Goal: Find specific page/section: Find specific page/section

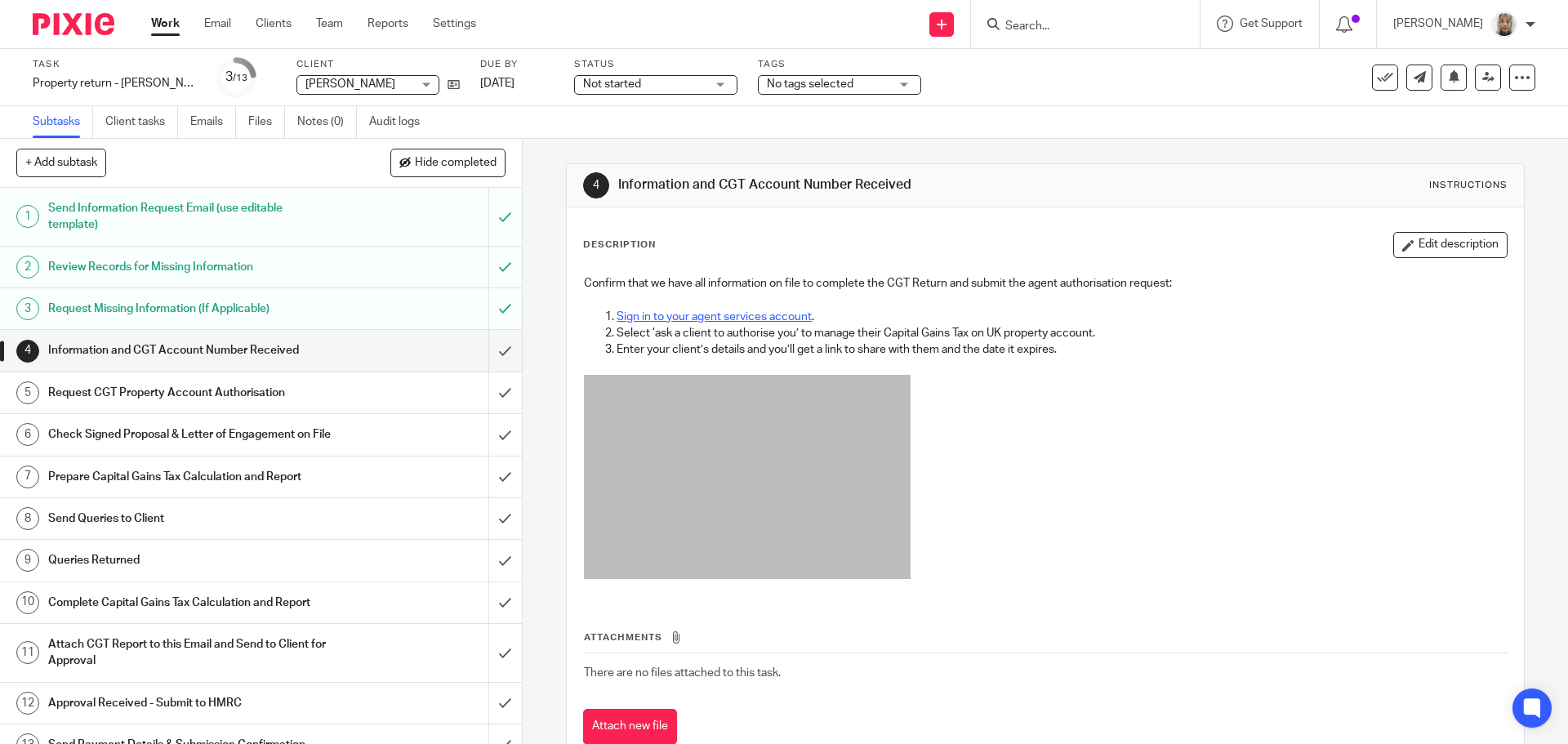
click at [788, 317] on link "Sign in to your agent services account" at bounding box center [714, 317] width 196 height 12
click at [1031, 28] on input "Search" at bounding box center [1078, 27] width 147 height 15
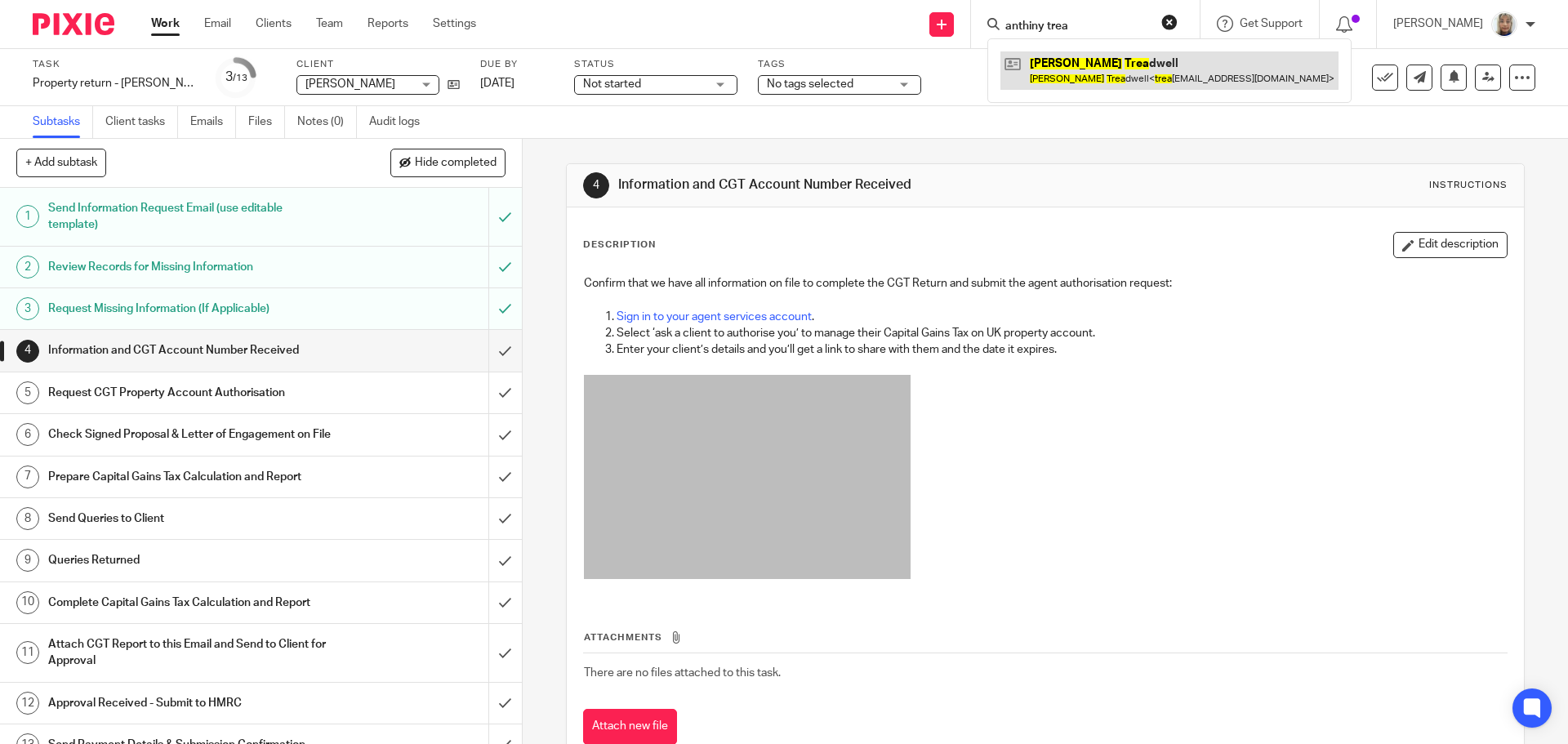
type input "anthiny trea"
click at [1056, 72] on link at bounding box center [1170, 70] width 338 height 37
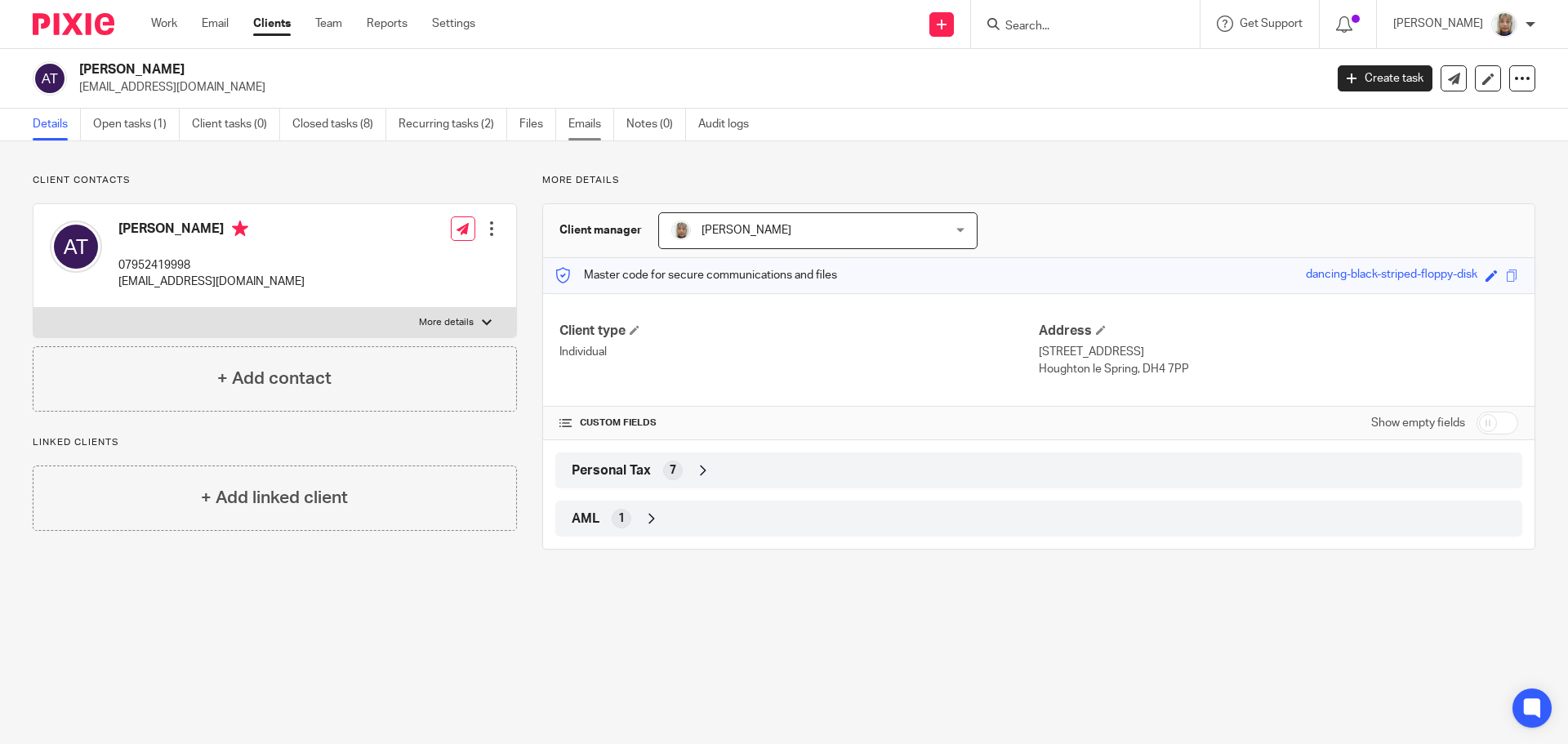
click at [574, 126] on link "Emails" at bounding box center [591, 124] width 45 height 32
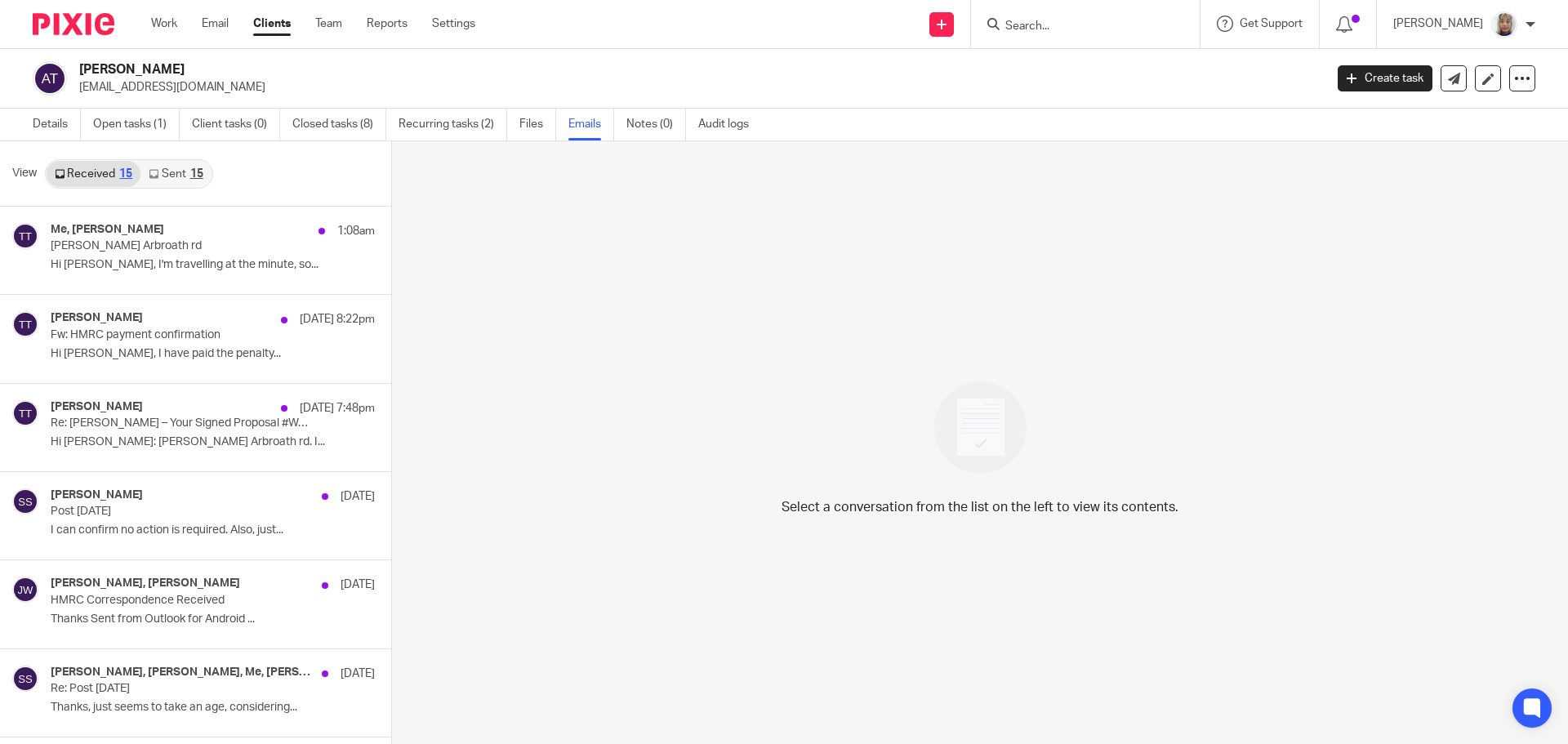
click at [172, 180] on link "Sent 15" at bounding box center [175, 174] width 70 height 26
